Goal: Find contact information: Find contact information

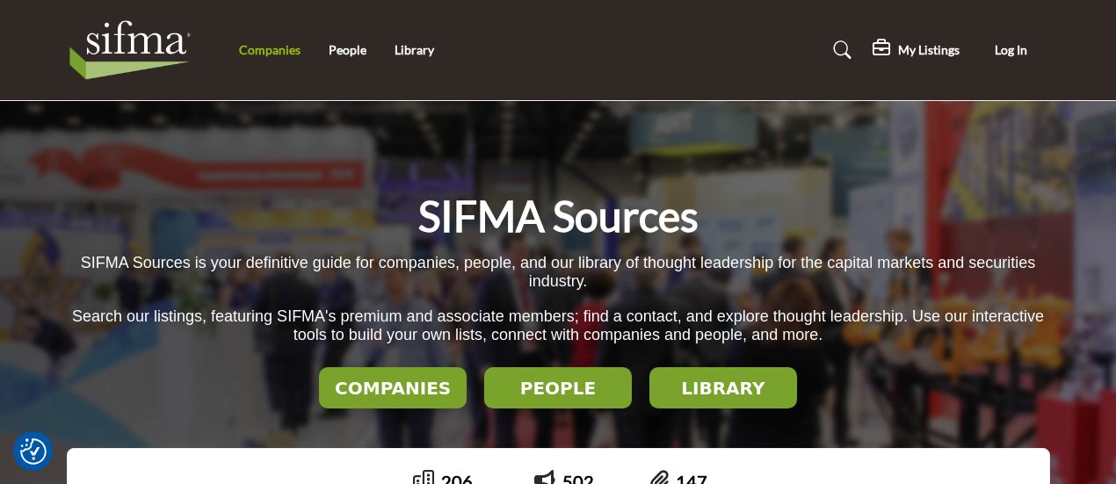
click at [294, 54] on link "Companies" at bounding box center [270, 49] width 62 height 15
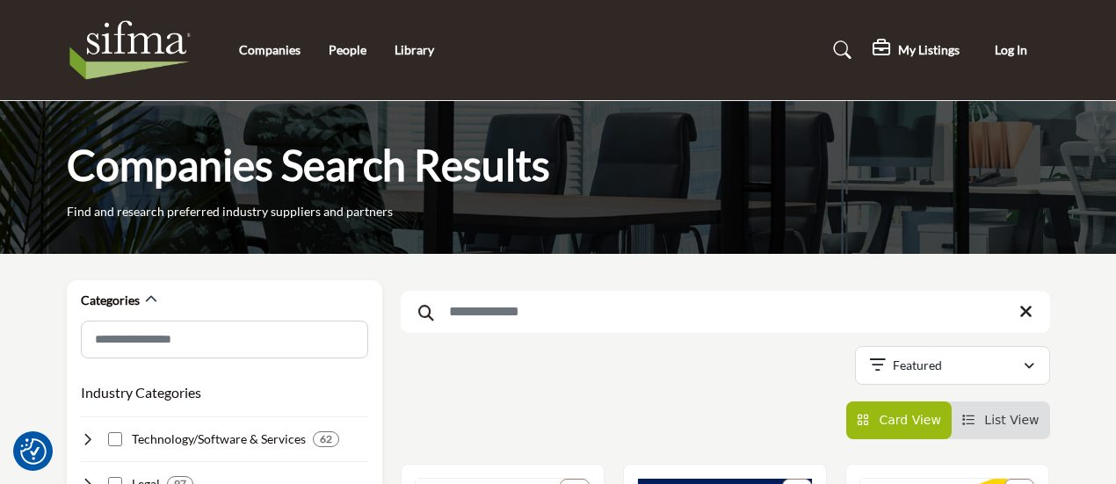
click at [499, 326] on input "Search Keyword" at bounding box center [725, 312] width 649 height 42
type input "*"
type input "****"
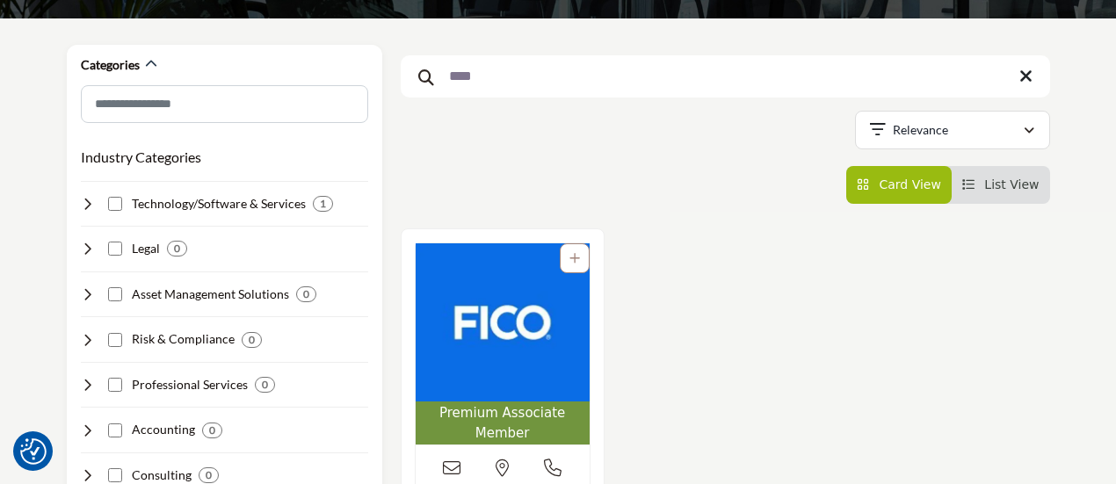
scroll to position [306, 0]
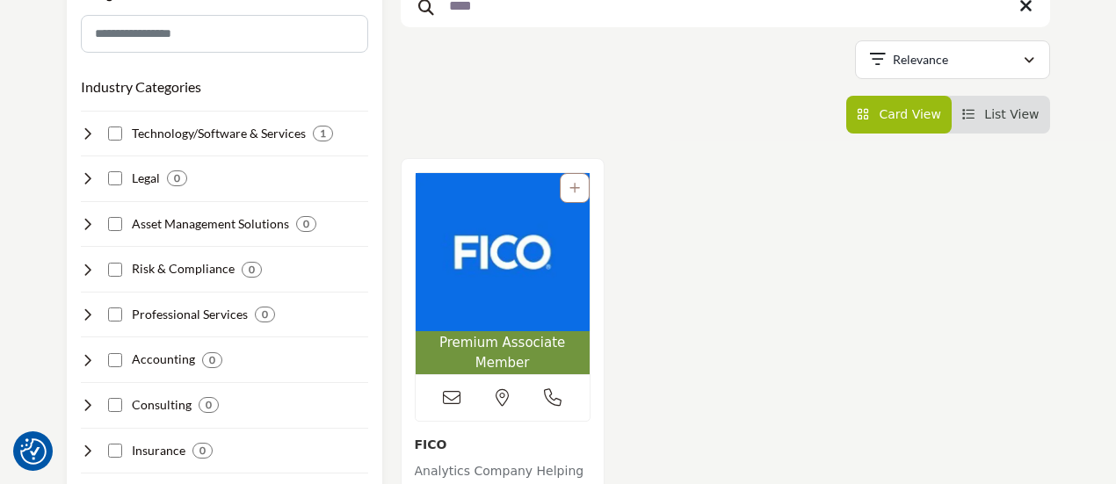
click at [498, 266] on img "Open Listing in new tab" at bounding box center [503, 252] width 174 height 158
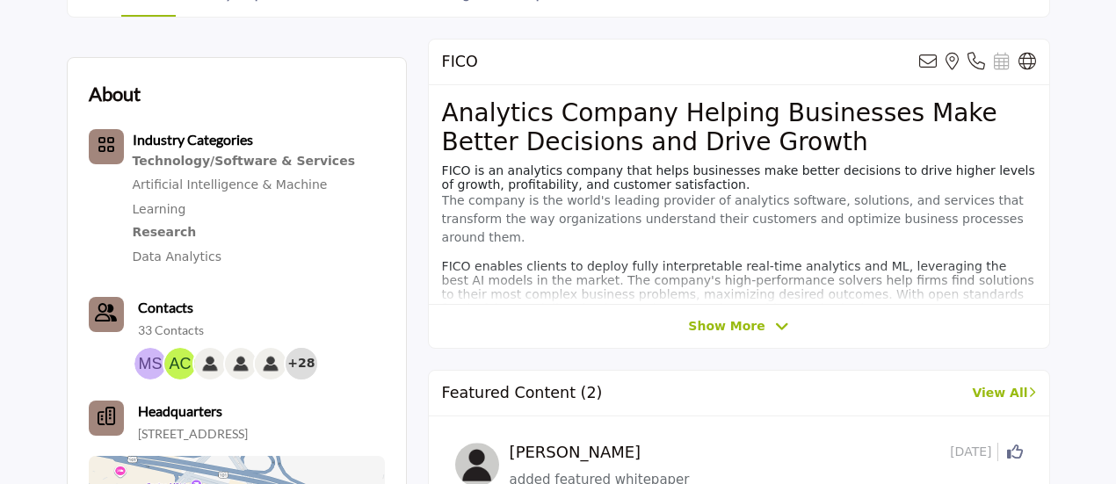
scroll to position [428, 0]
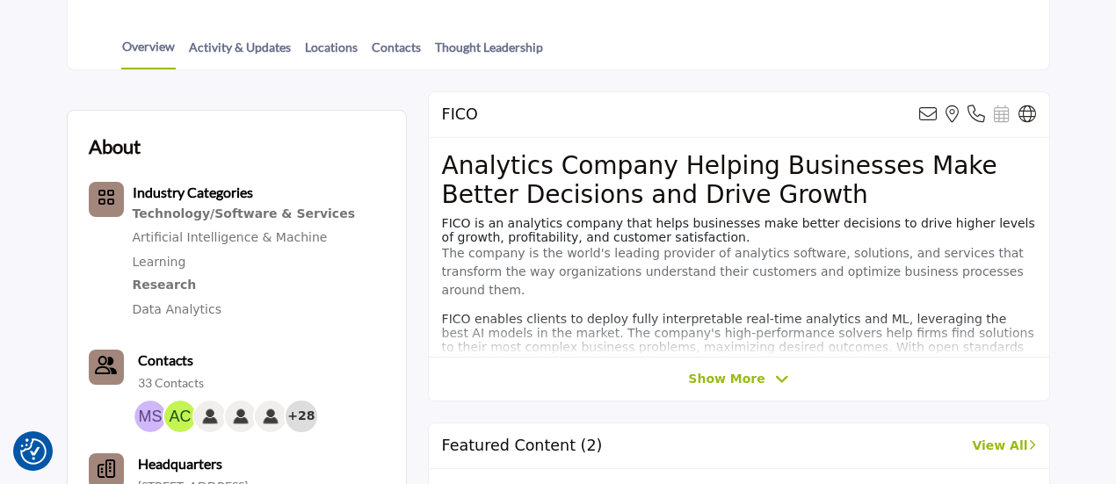
click at [104, 357] on icon "Contact-Employee Icon" at bounding box center [106, 366] width 22 height 18
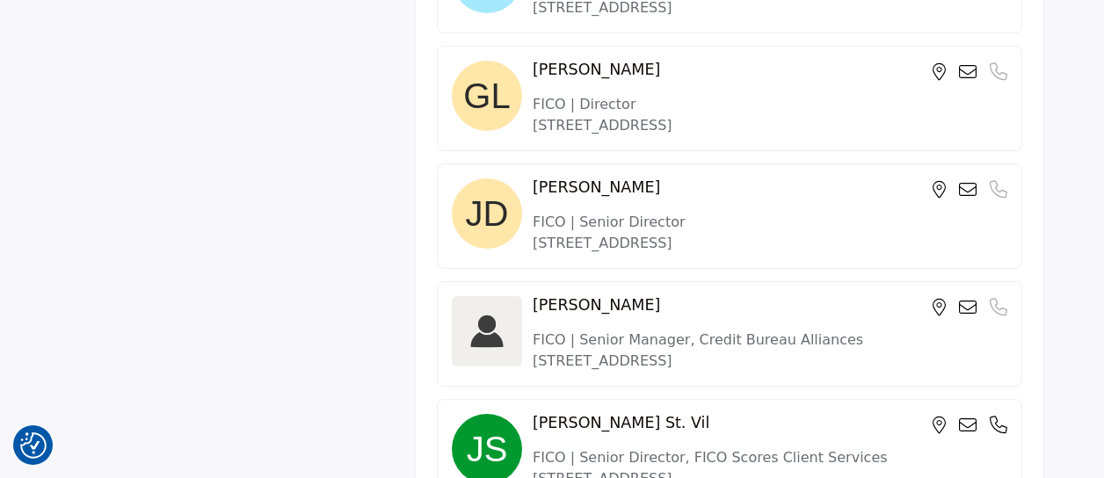
scroll to position [2428, 0]
